Goal: Task Accomplishment & Management: Manage account settings

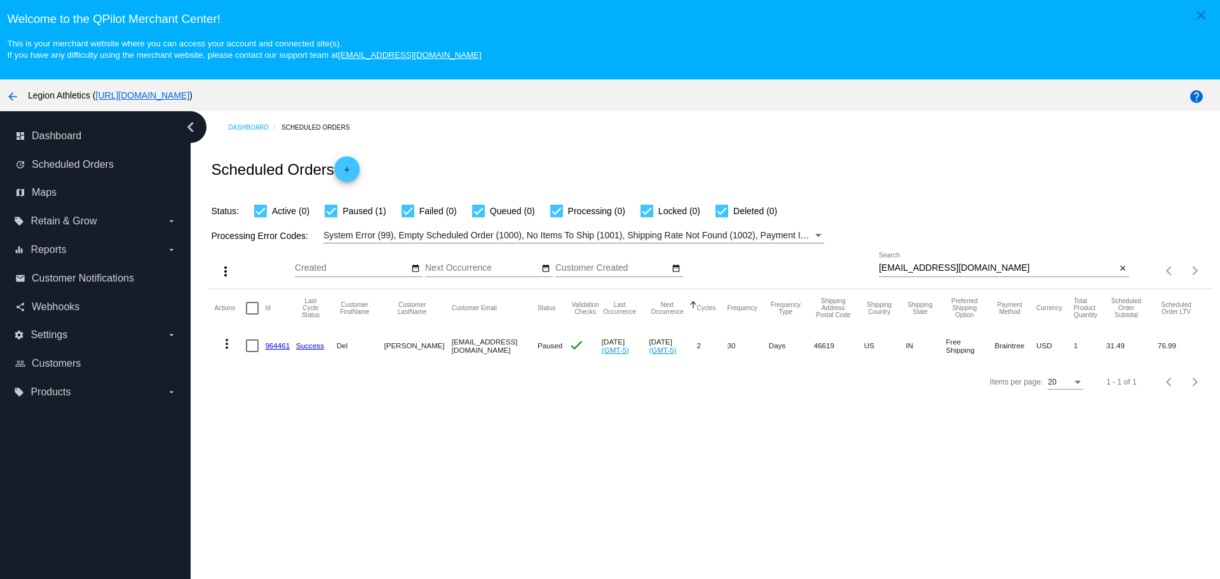
click at [969, 274] on div "[EMAIL_ADDRESS][DOMAIN_NAME] Search" at bounding box center [996, 264] width 237 height 25
click at [972, 271] on input "[EMAIL_ADDRESS][DOMAIN_NAME]" at bounding box center [996, 268] width 237 height 10
paste input "scottyg2316"
type input "[EMAIL_ADDRESS][DOMAIN_NAME]"
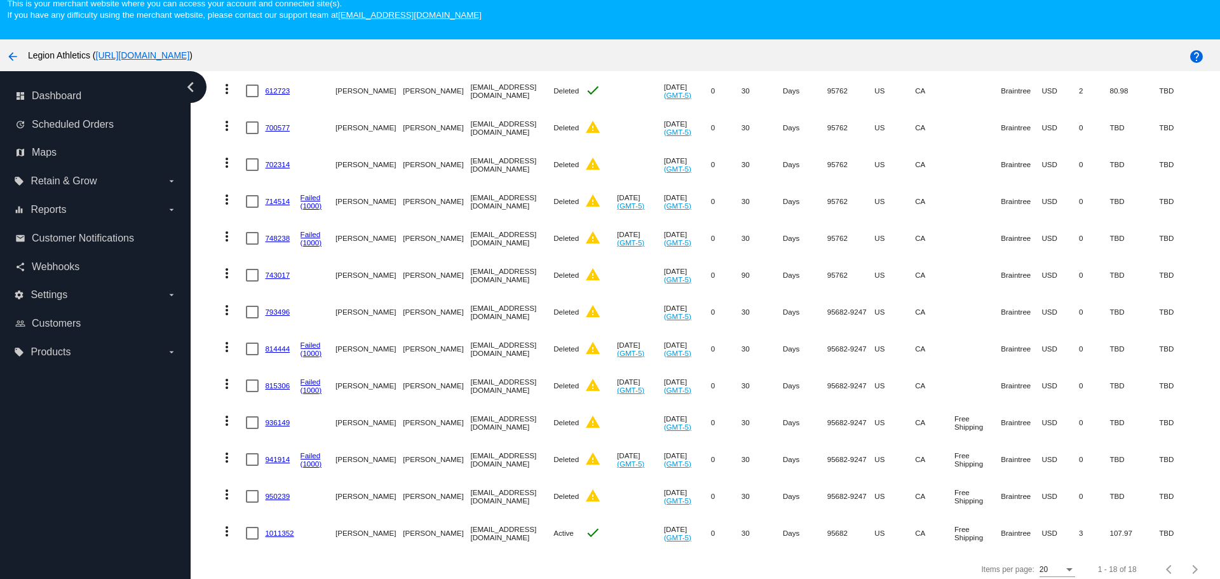
scroll to position [79, 0]
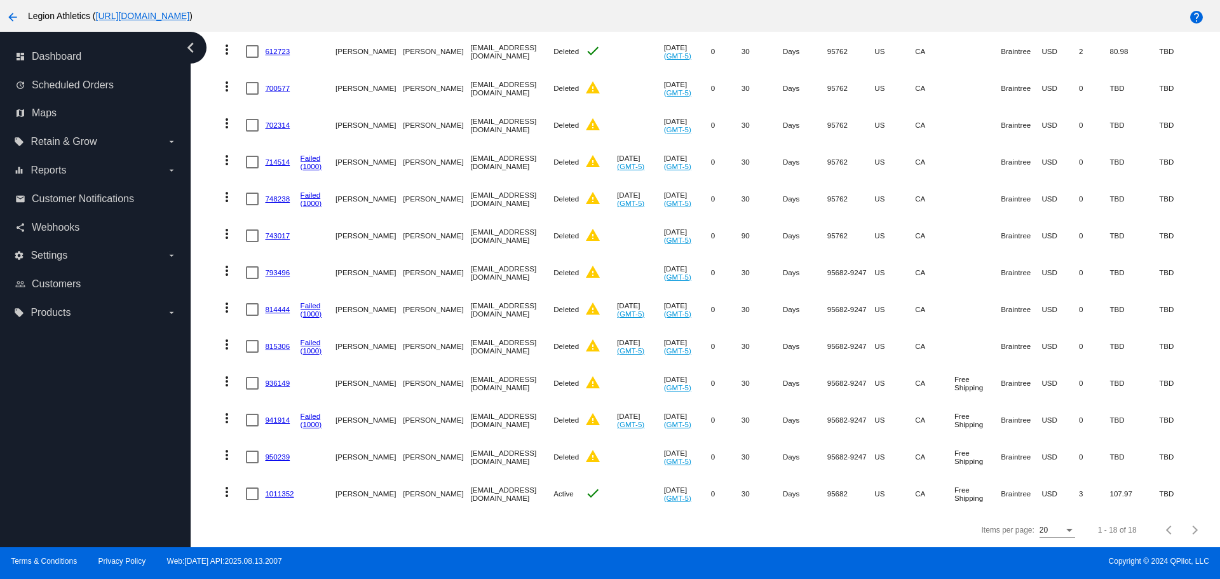
click at [280, 489] on link "1011352" at bounding box center [279, 493] width 29 height 8
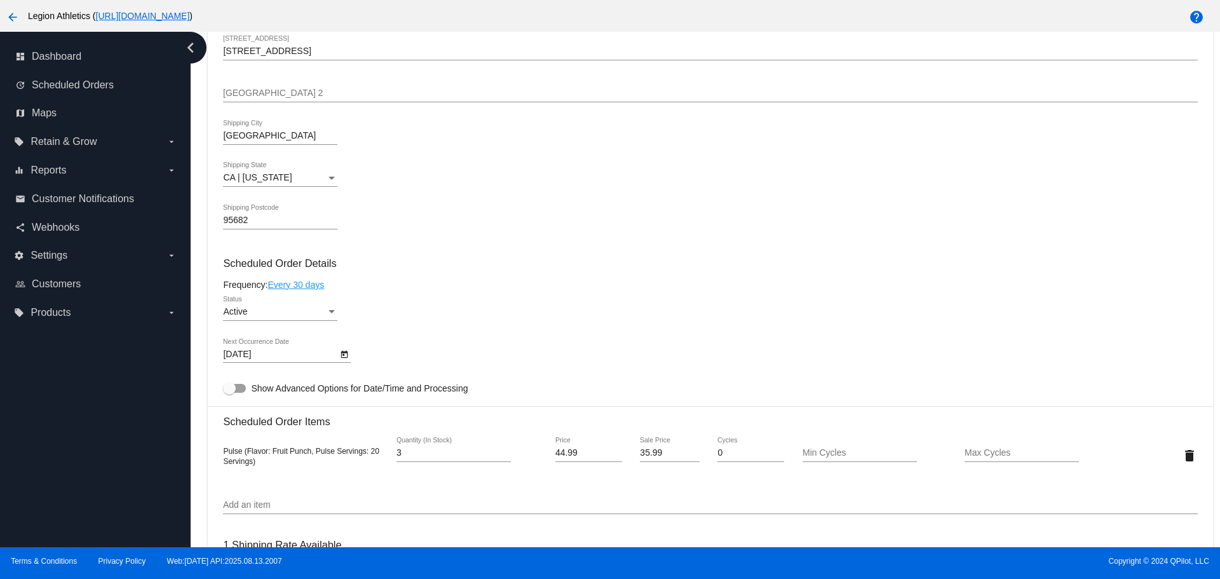
scroll to position [191, 0]
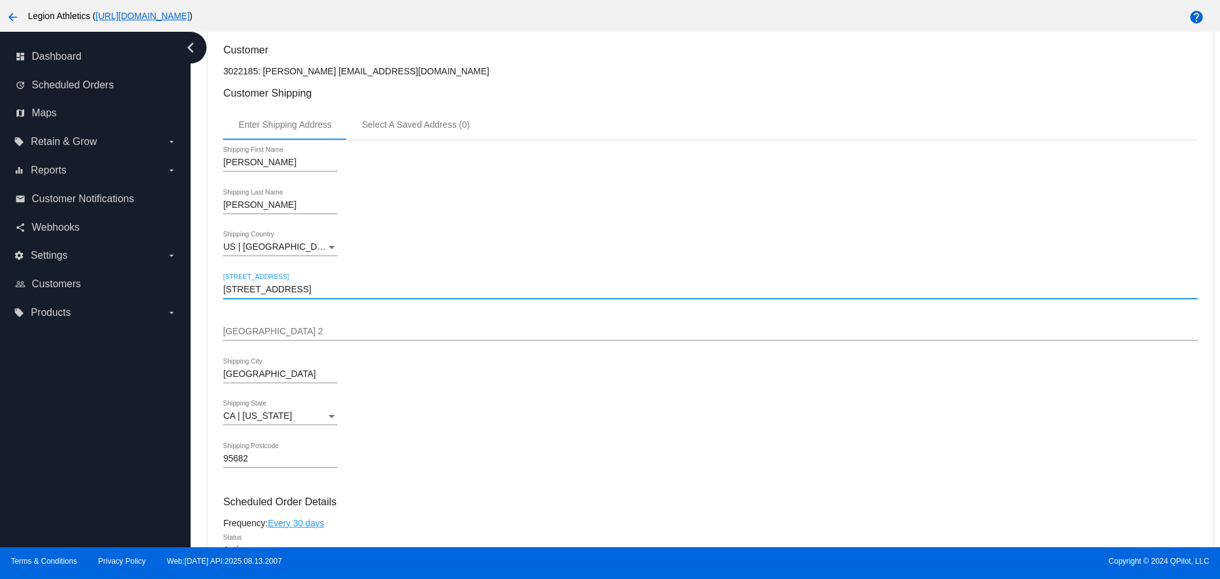
click at [237, 292] on input "[STREET_ADDRESS]" at bounding box center [710, 290] width 974 height 10
type input "[STREET_ADDRESS]"
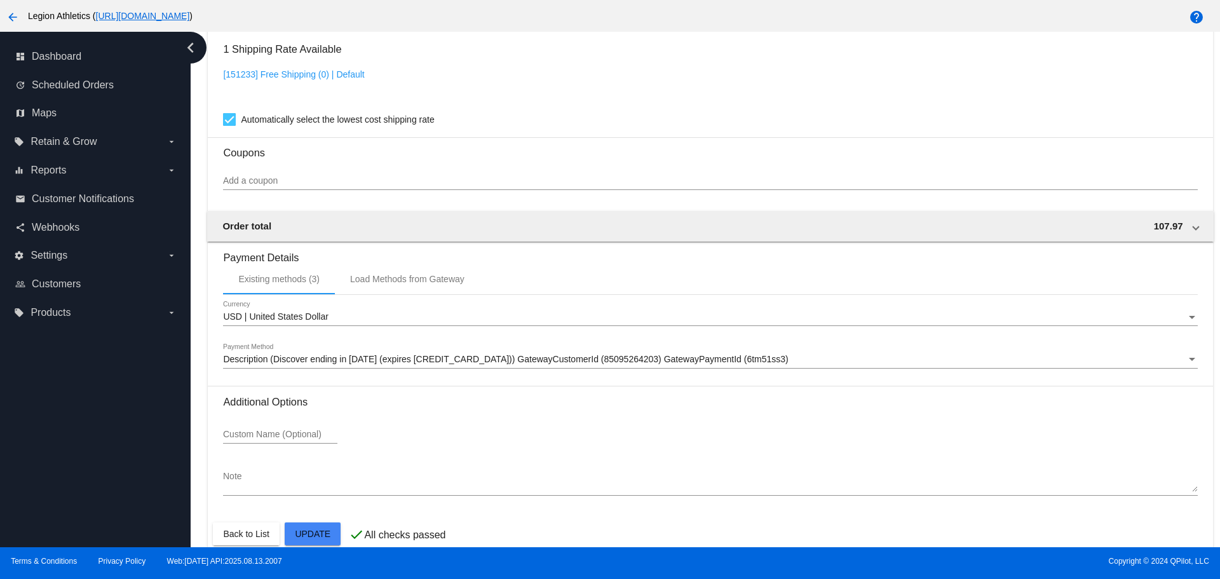
scroll to position [942, 0]
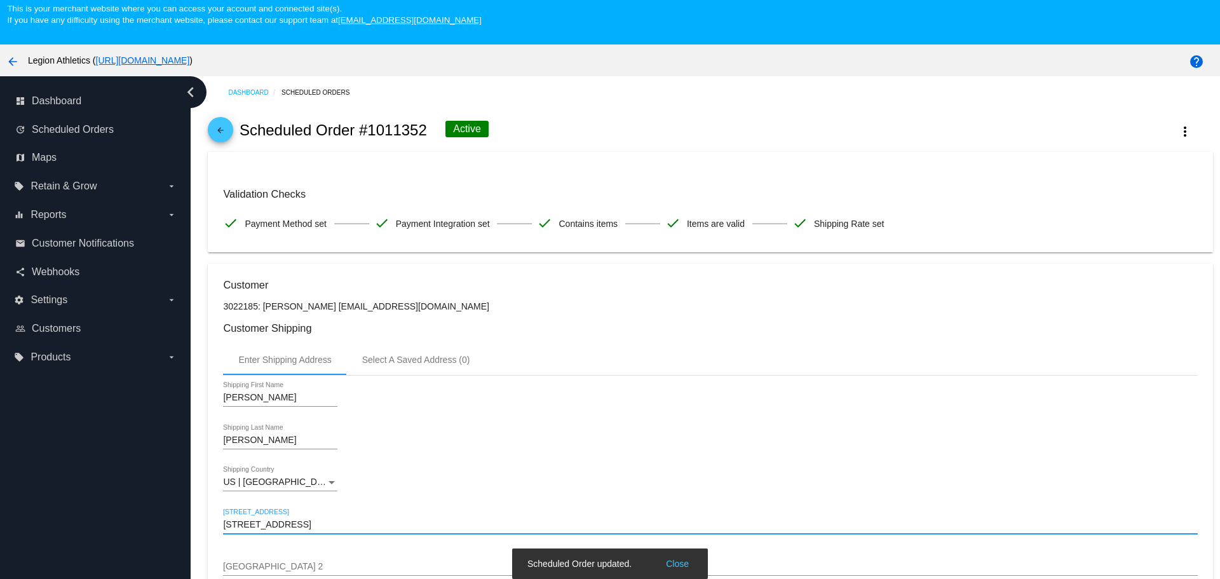
scroll to position [0, 0]
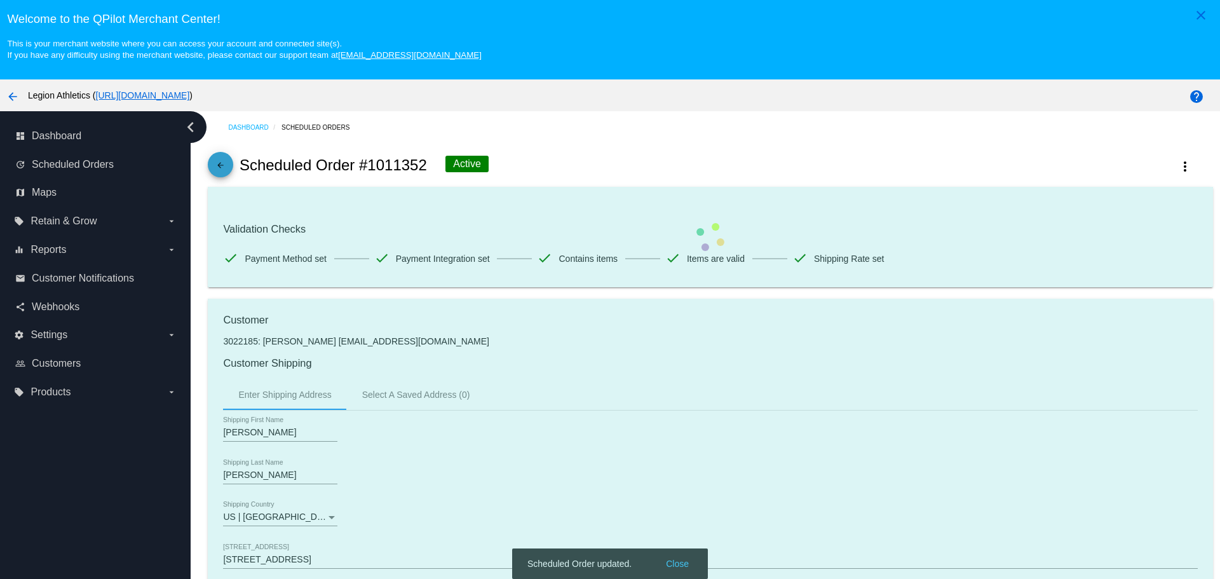
click at [218, 168] on mat-icon "arrow_back" at bounding box center [220, 168] width 15 height 15
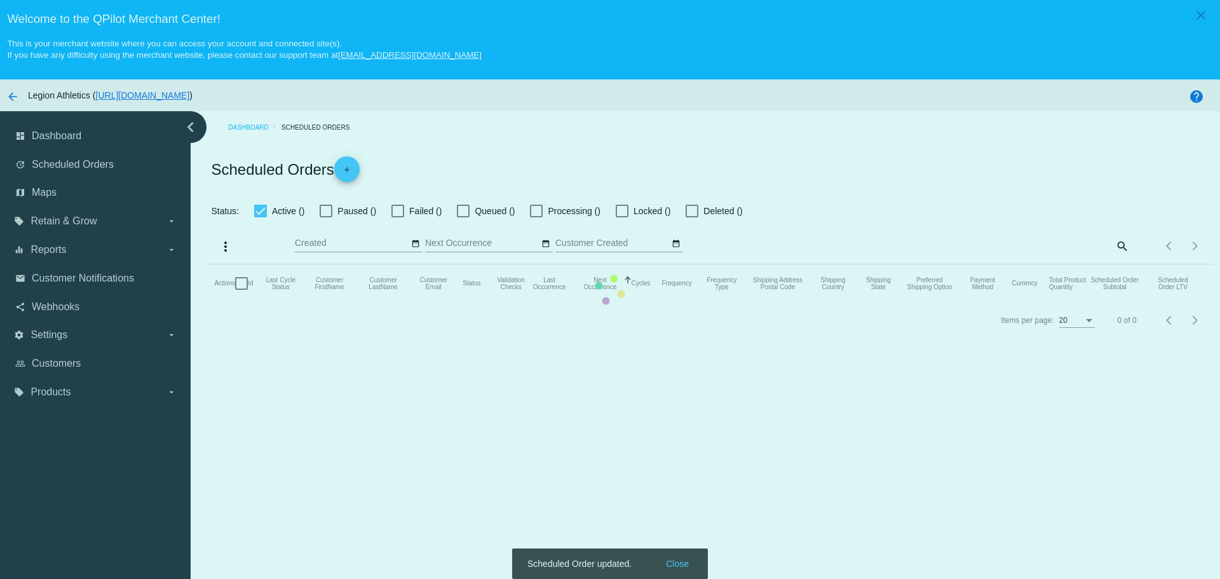
checkbox input "true"
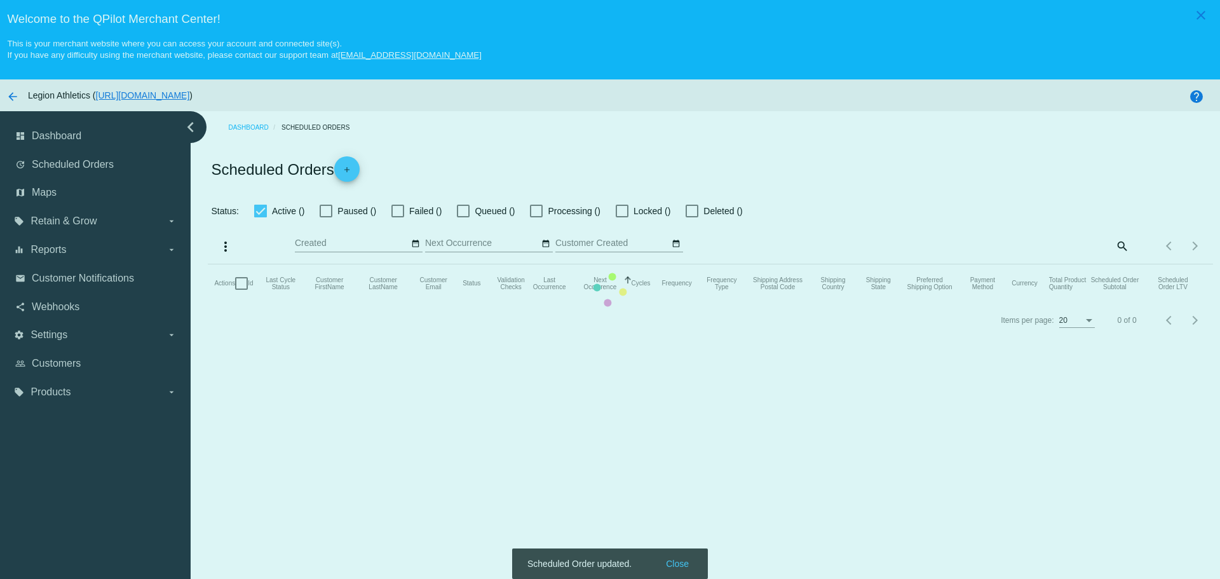
checkbox input "true"
